Goal: Find specific page/section: Find specific page/section

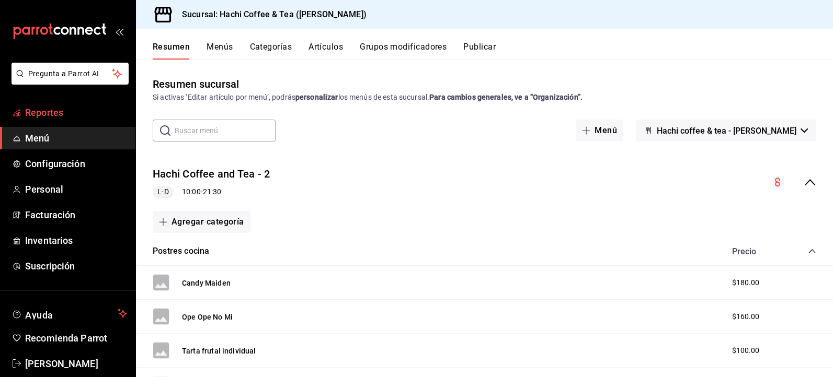
click at [63, 114] on span "Reportes" at bounding box center [76, 113] width 102 height 14
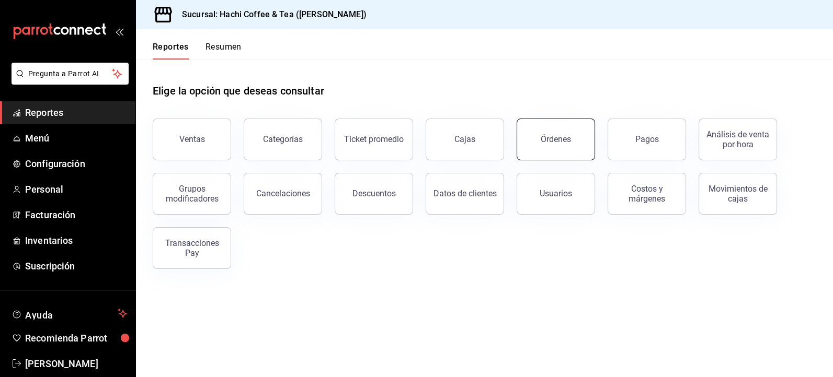
click at [533, 152] on button "Órdenes" at bounding box center [555, 140] width 78 height 42
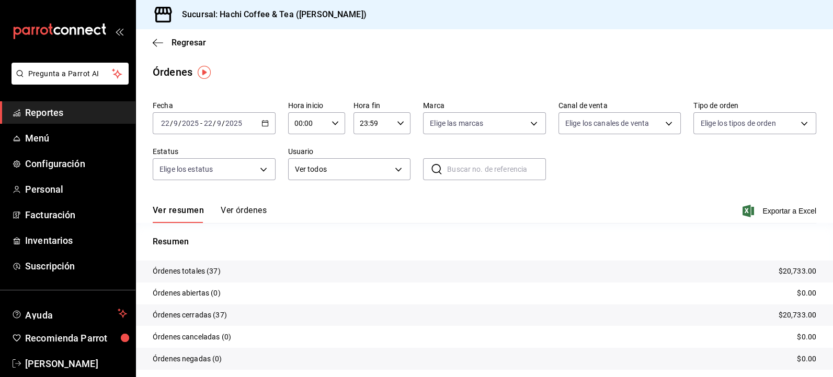
click at [71, 118] on span "Reportes" at bounding box center [76, 113] width 102 height 14
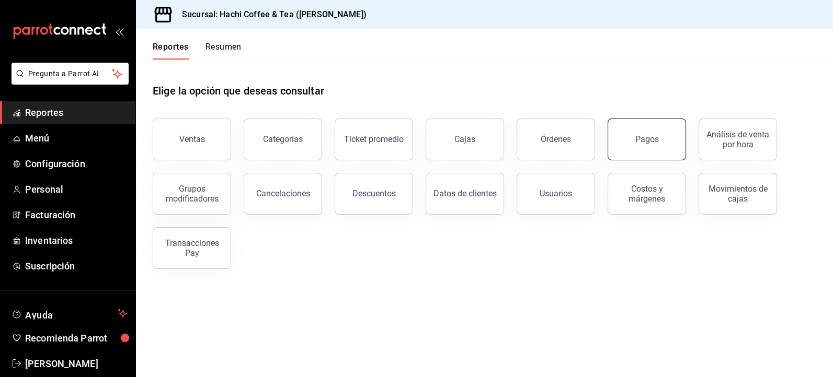
click at [652, 151] on button "Pagos" at bounding box center [646, 140] width 78 height 42
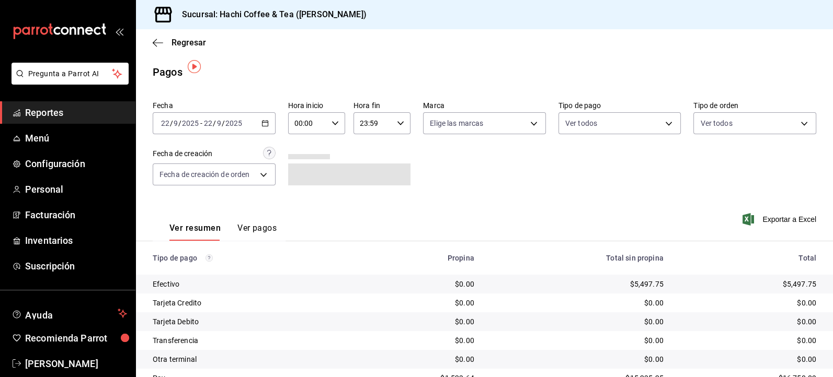
scroll to position [45, 0]
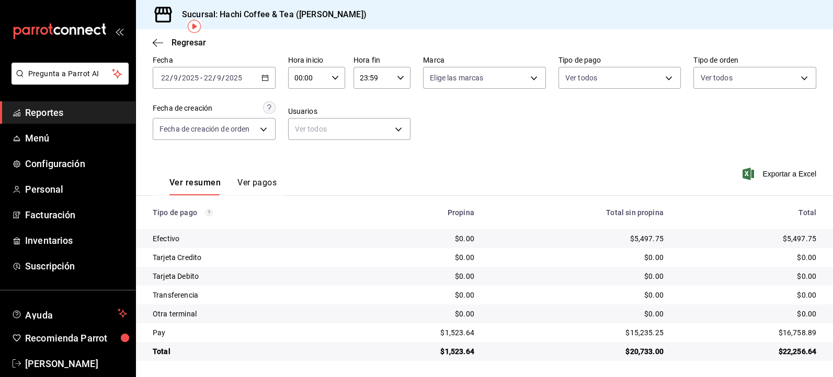
click at [97, 119] on span "Reportes" at bounding box center [76, 113] width 102 height 14
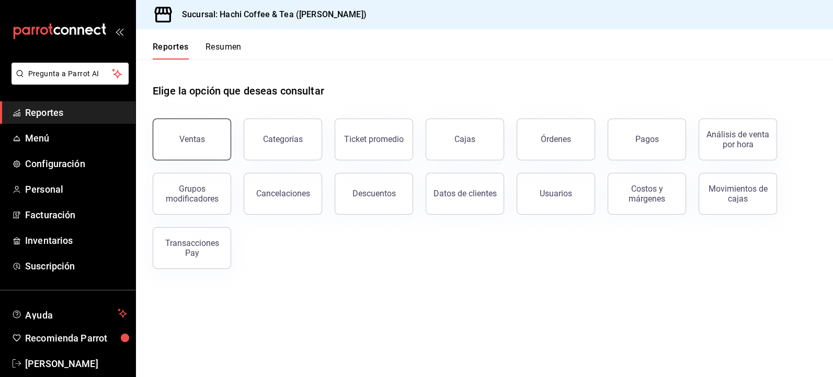
click at [190, 153] on button "Ventas" at bounding box center [192, 140] width 78 height 42
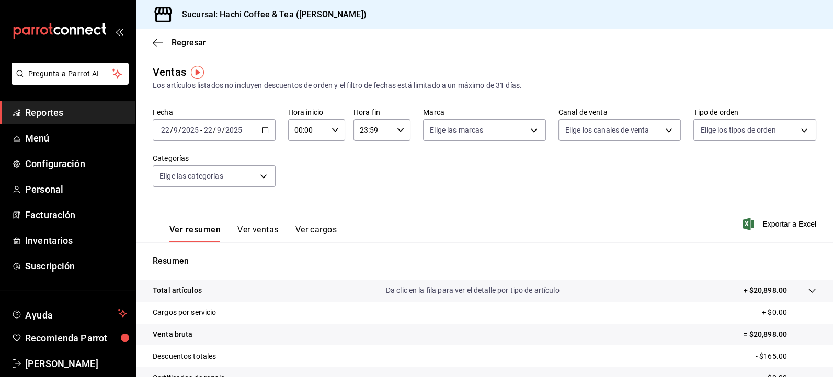
click at [51, 114] on span "Reportes" at bounding box center [76, 113] width 102 height 14
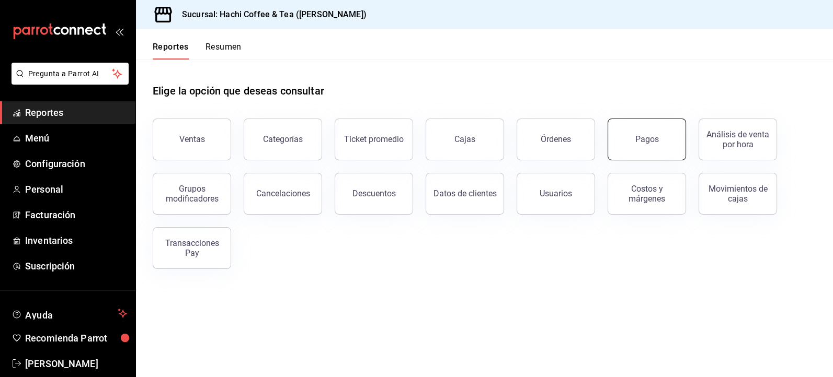
click at [644, 144] on button "Pagos" at bounding box center [646, 140] width 78 height 42
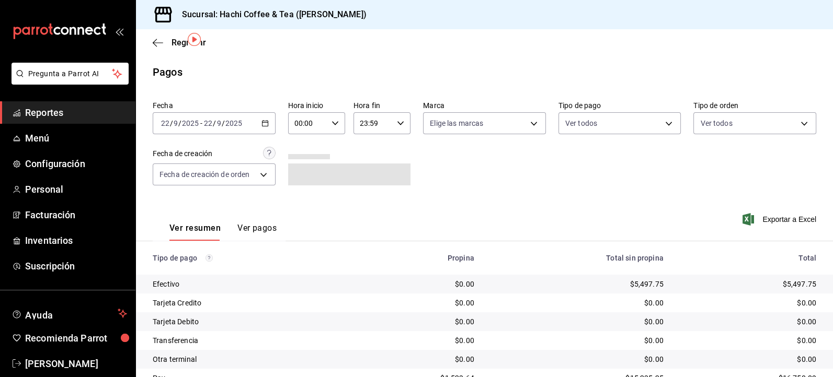
scroll to position [45, 0]
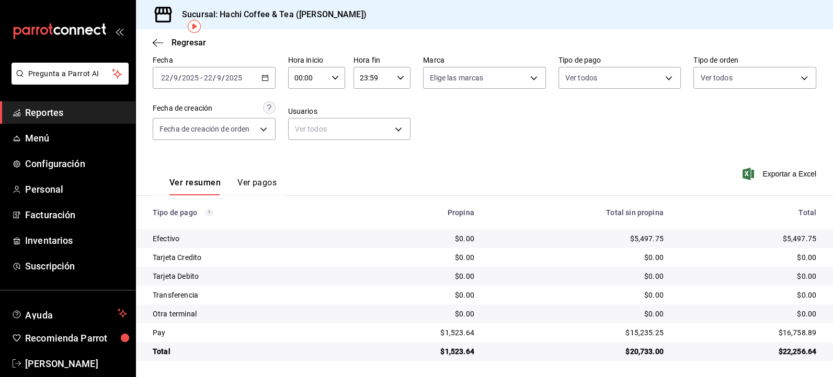
click at [86, 118] on span "Reportes" at bounding box center [76, 113] width 102 height 14
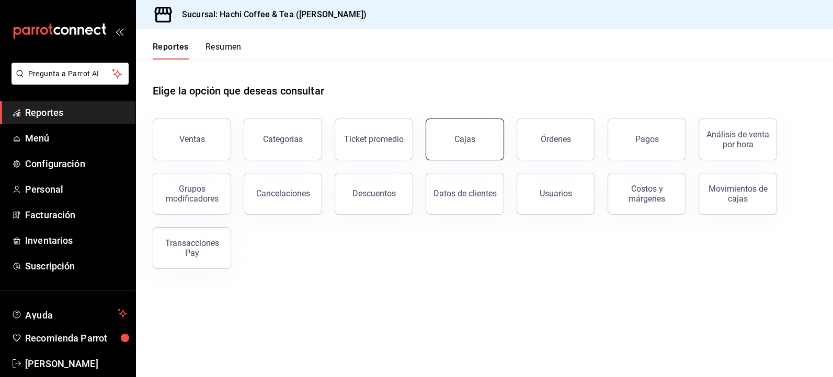
click at [465, 145] on link "Cajas" at bounding box center [464, 140] width 78 height 42
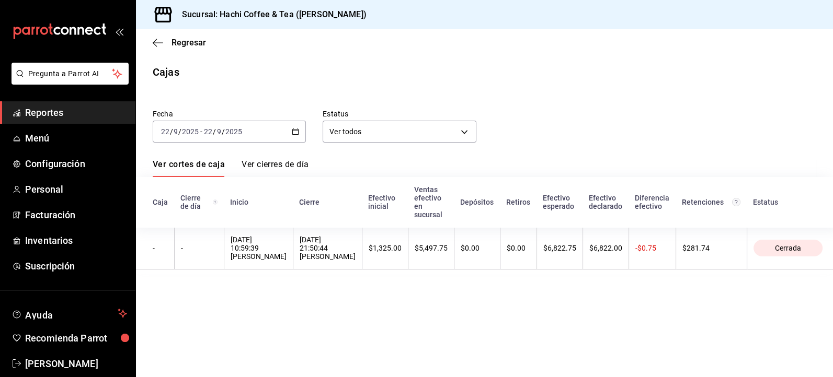
click at [53, 116] on span "Reportes" at bounding box center [76, 113] width 102 height 14
